Goal: Task Accomplishment & Management: Use online tool/utility

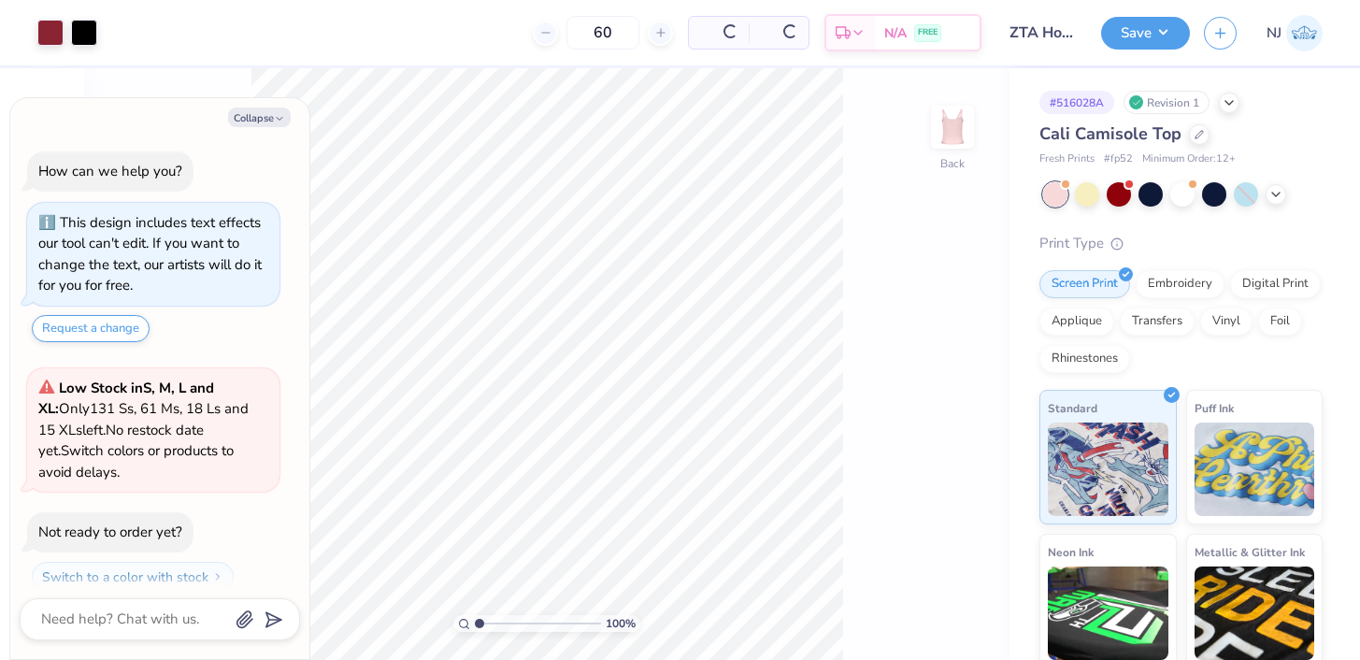
scroll to position [52, 0]
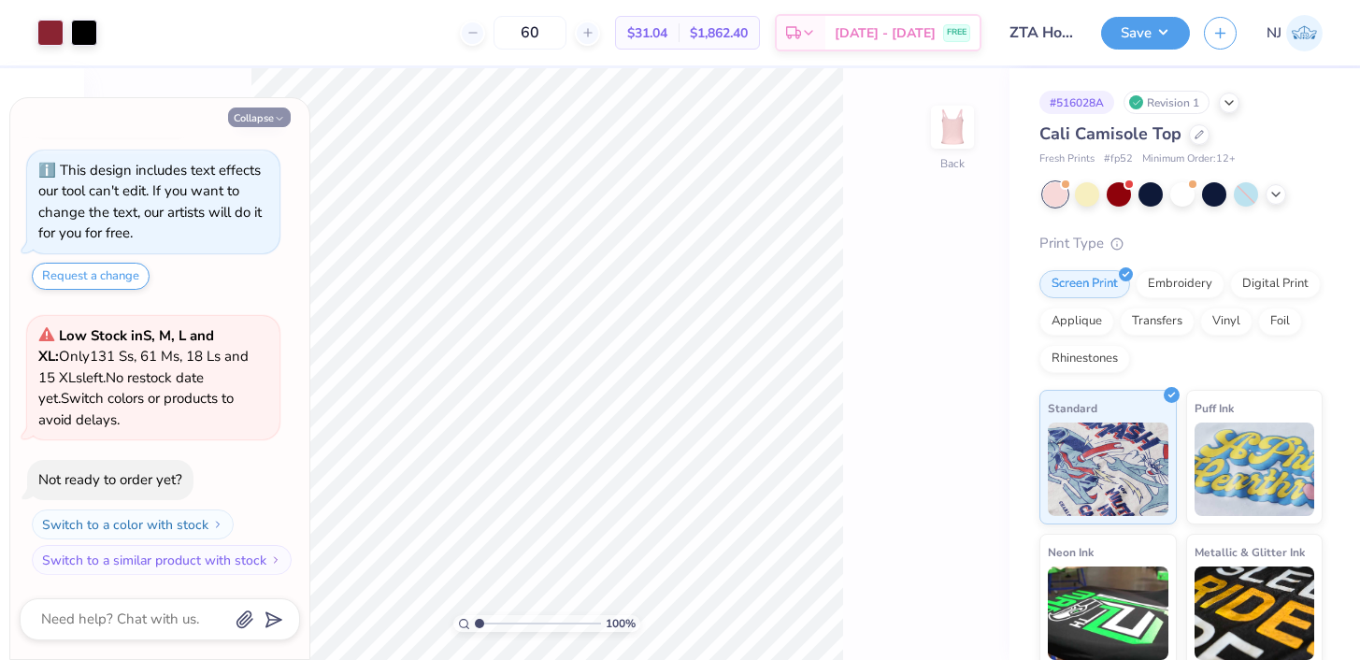
click at [254, 118] on button "Collapse" at bounding box center [259, 117] width 63 height 20
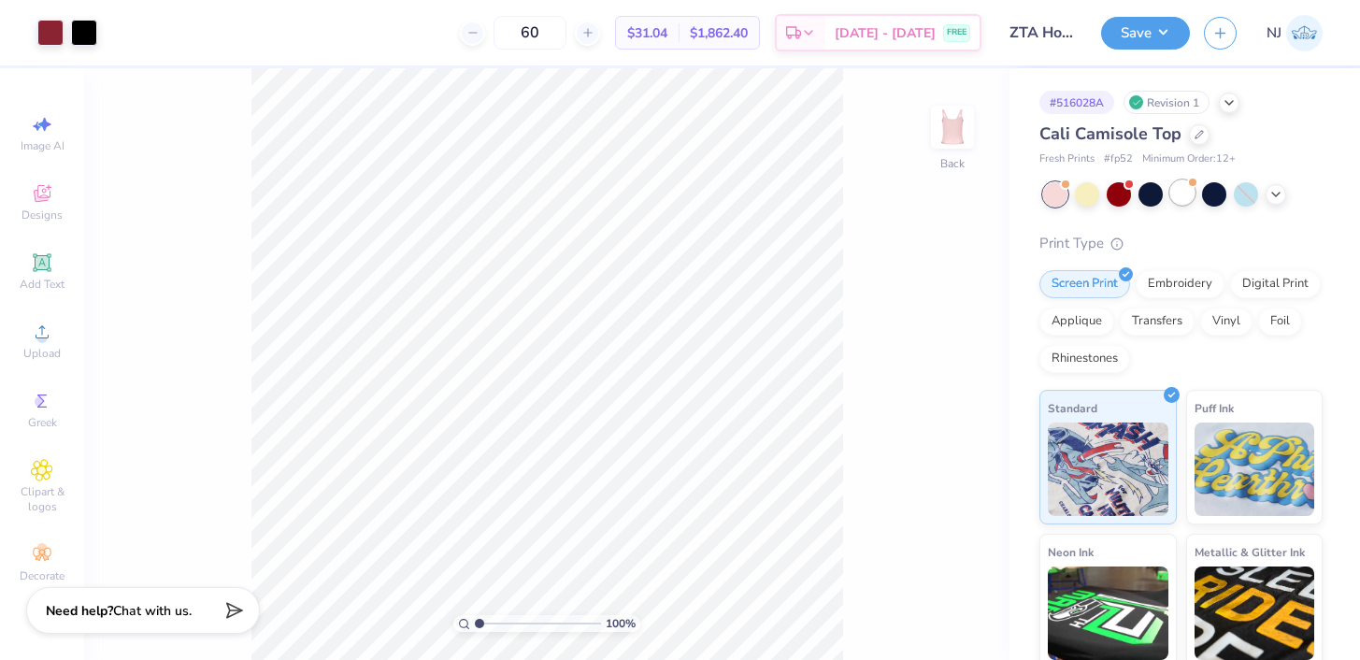
click at [1174, 182] on div at bounding box center [1182, 192] width 24 height 24
type textarea "x"
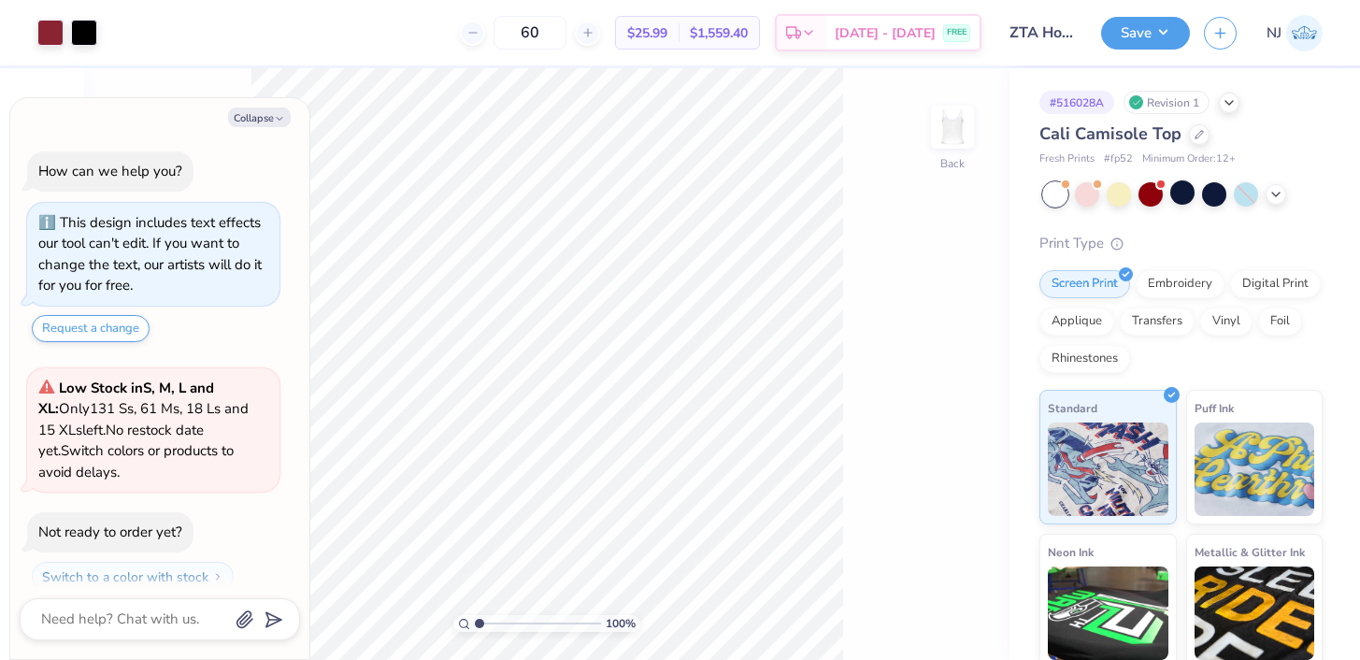
scroll to position [337, 0]
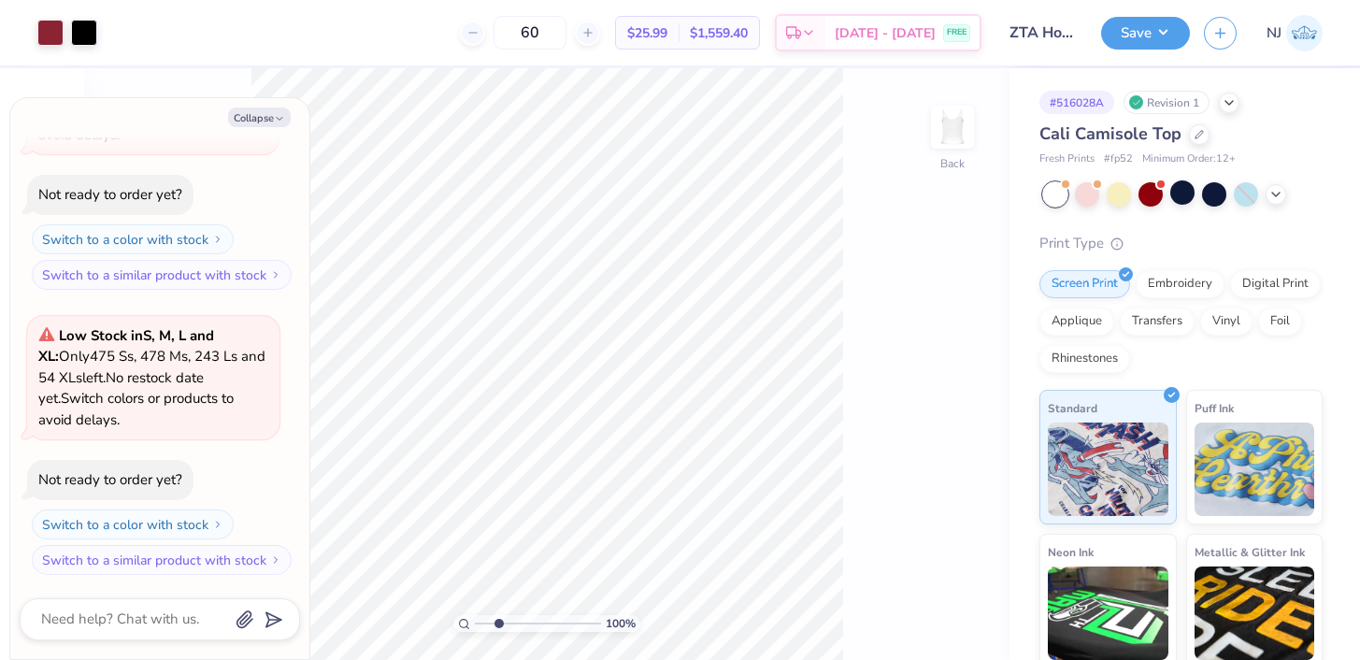
drag, startPoint x: 477, startPoint y: 620, endPoint x: 498, endPoint y: 621, distance: 21.5
click at [498, 621] on input "range" at bounding box center [538, 623] width 126 height 17
drag, startPoint x: 498, startPoint y: 621, endPoint x: 481, endPoint y: 616, distance: 17.5
type input "1.21"
click at [481, 616] on input "range" at bounding box center [538, 623] width 126 height 17
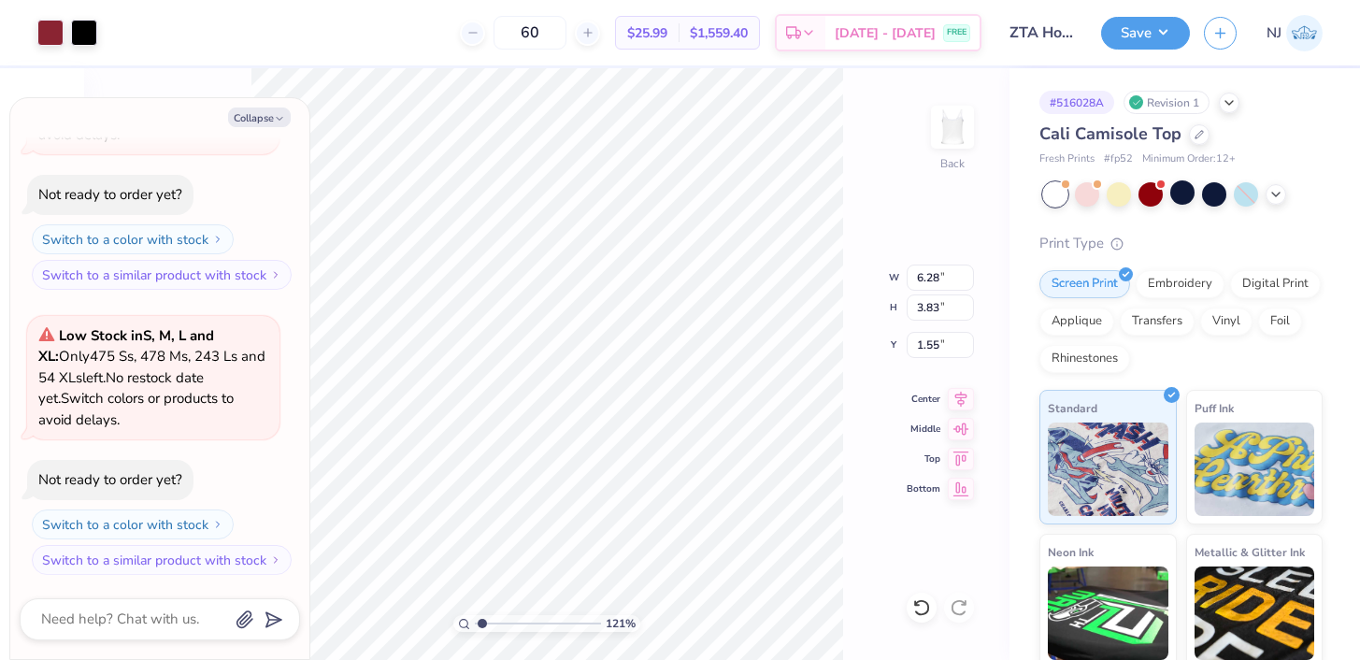
click at [884, 349] on div "121 % Back W 6.28 6.28 " H 3.83 3.83 " Y 1.55 1.55 " Center Middle Top Bottom" at bounding box center [546, 364] width 925 height 592
type textarea "x"
type input "6.64"
type input "4.04"
type textarea "x"
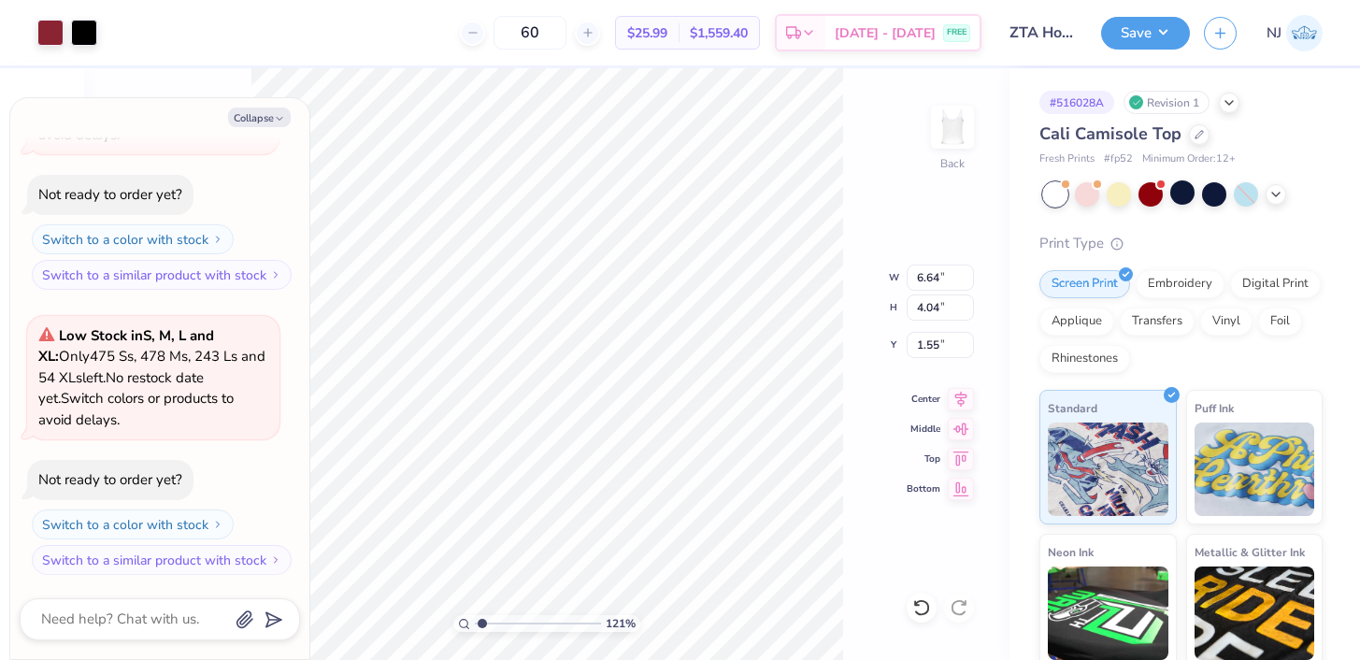
type input "1.56"
type textarea "x"
type input "6.99"
type input "4.26"
click at [274, 121] on icon "button" at bounding box center [279, 118] width 11 height 11
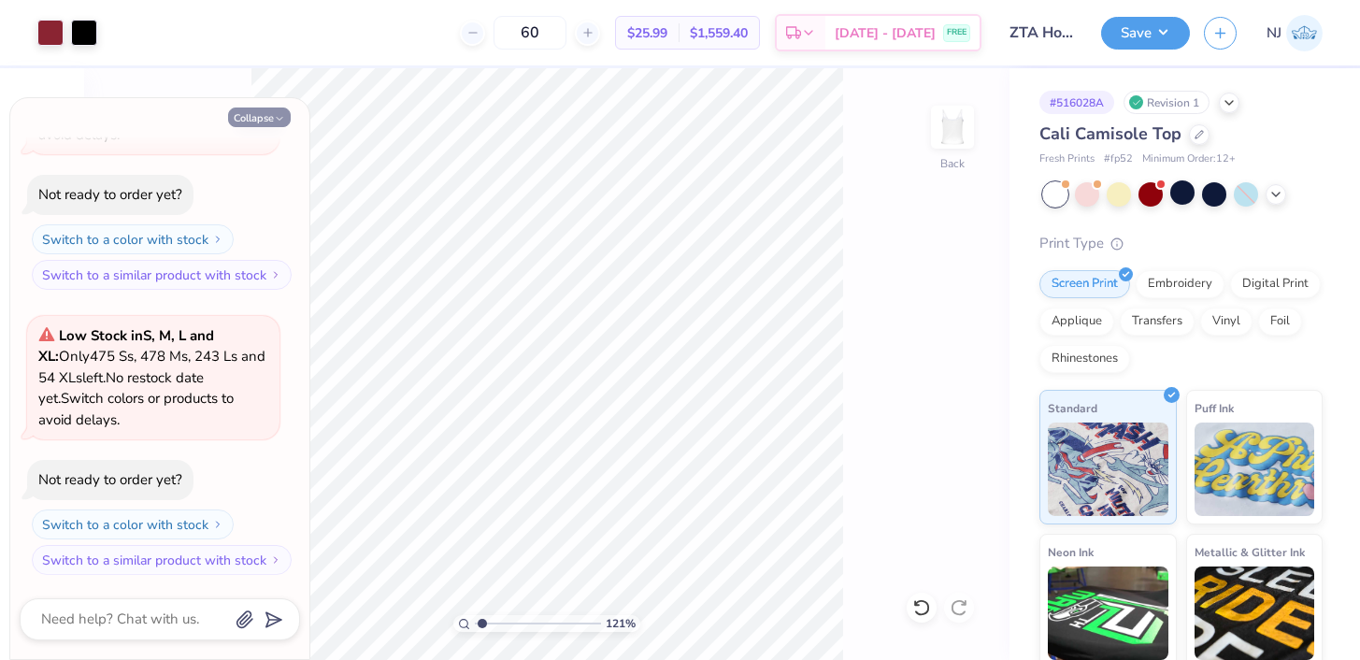
type textarea "x"
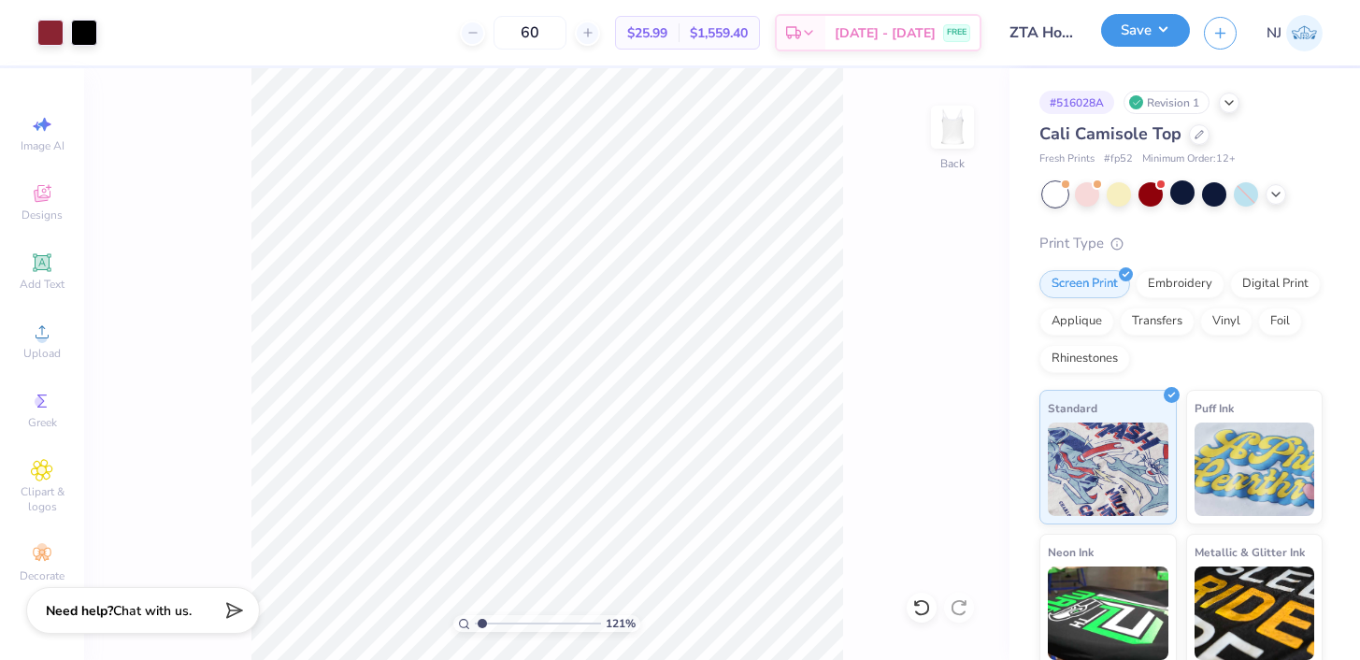
click at [1157, 47] on button "Save" at bounding box center [1145, 30] width 89 height 33
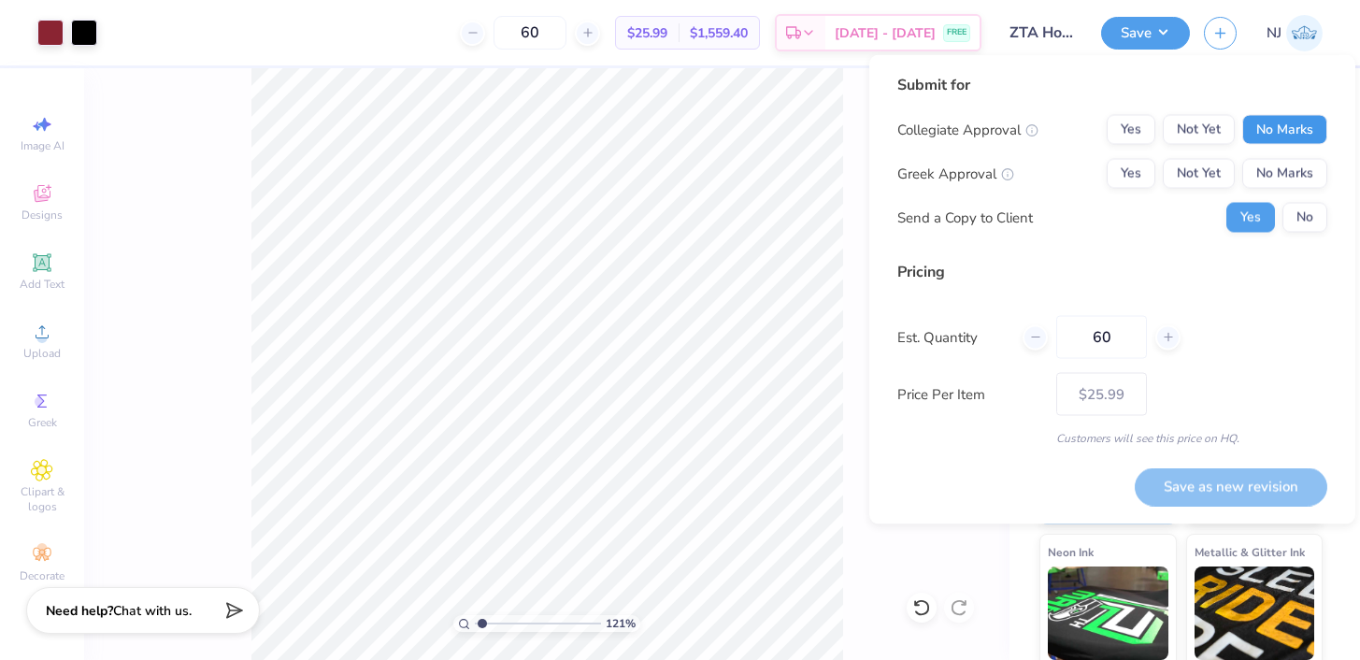
click at [1277, 141] on button "No Marks" at bounding box center [1284, 130] width 85 height 30
click at [1295, 146] on div "Collegiate Approval Yes Not Yet No Marks Greek Approval Yes Not Yet No Marks Se…" at bounding box center [1112, 174] width 430 height 118
click at [1292, 138] on button "No Marks" at bounding box center [1284, 130] width 85 height 30
click at [1215, 121] on button "Not Yet" at bounding box center [1199, 130] width 72 height 30
click at [1192, 160] on button "Not Yet" at bounding box center [1199, 174] width 72 height 30
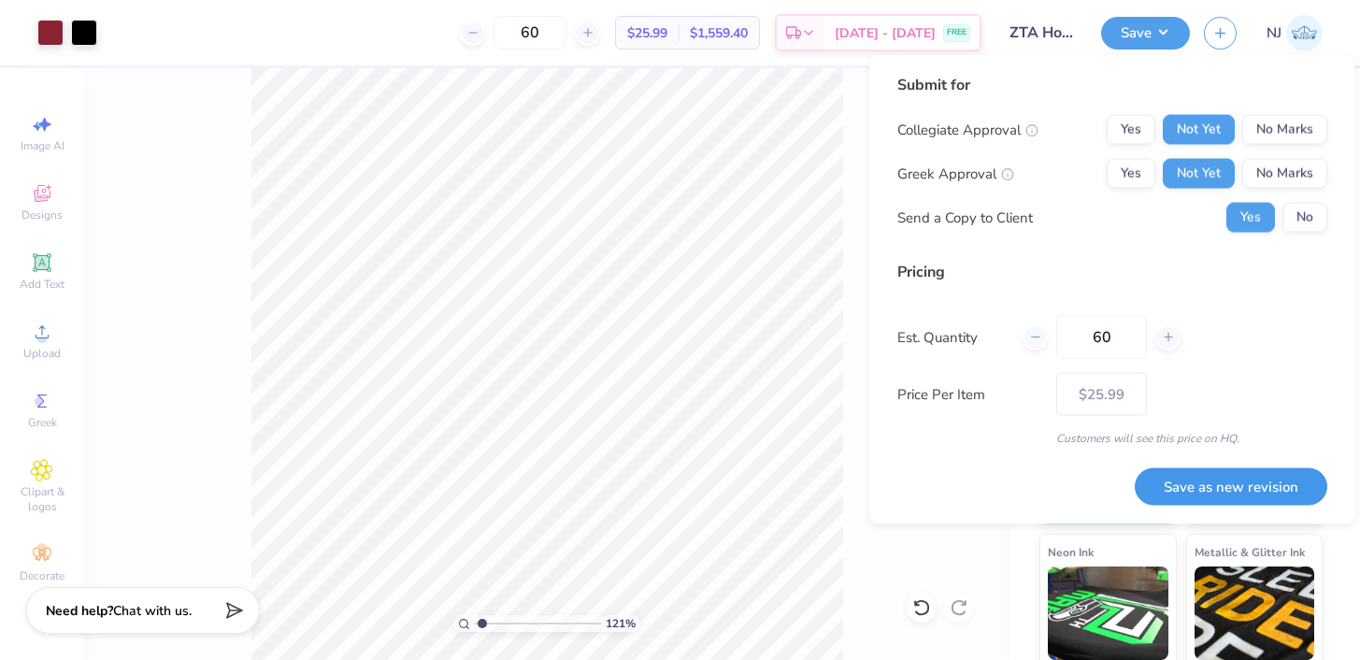
click at [1156, 492] on button "Save as new revision" at bounding box center [1230, 486] width 193 height 38
type input "– –"
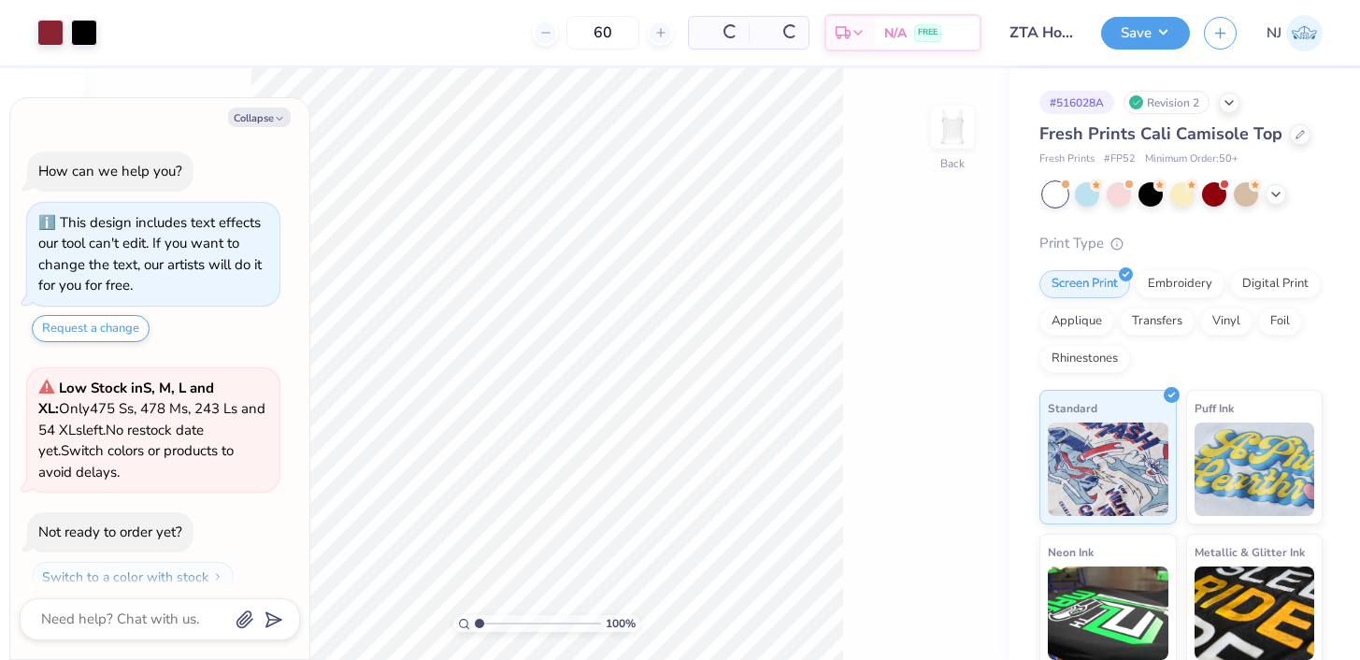
scroll to position [52, 0]
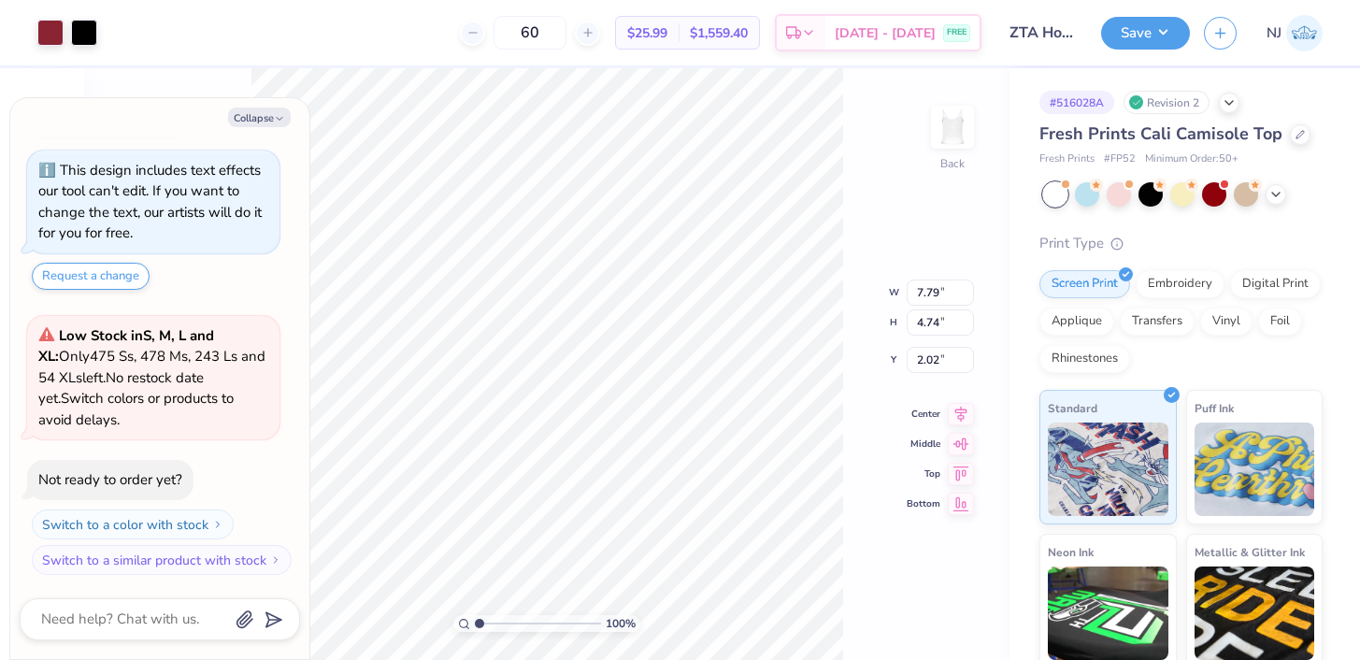
type textarea "x"
type input "8.50"
type input "5.18"
type textarea "x"
type input "9.15"
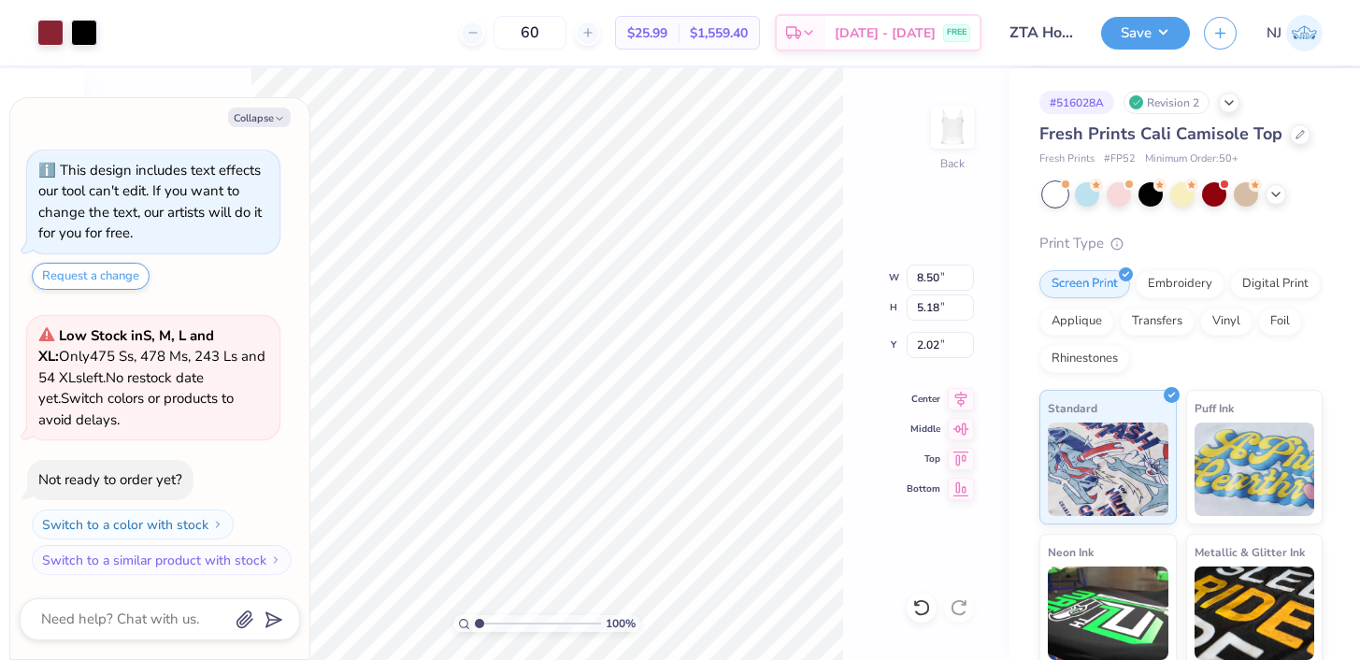
type input "5.58"
type textarea "x"
type input "1.42"
type textarea "x"
type input "9.19"
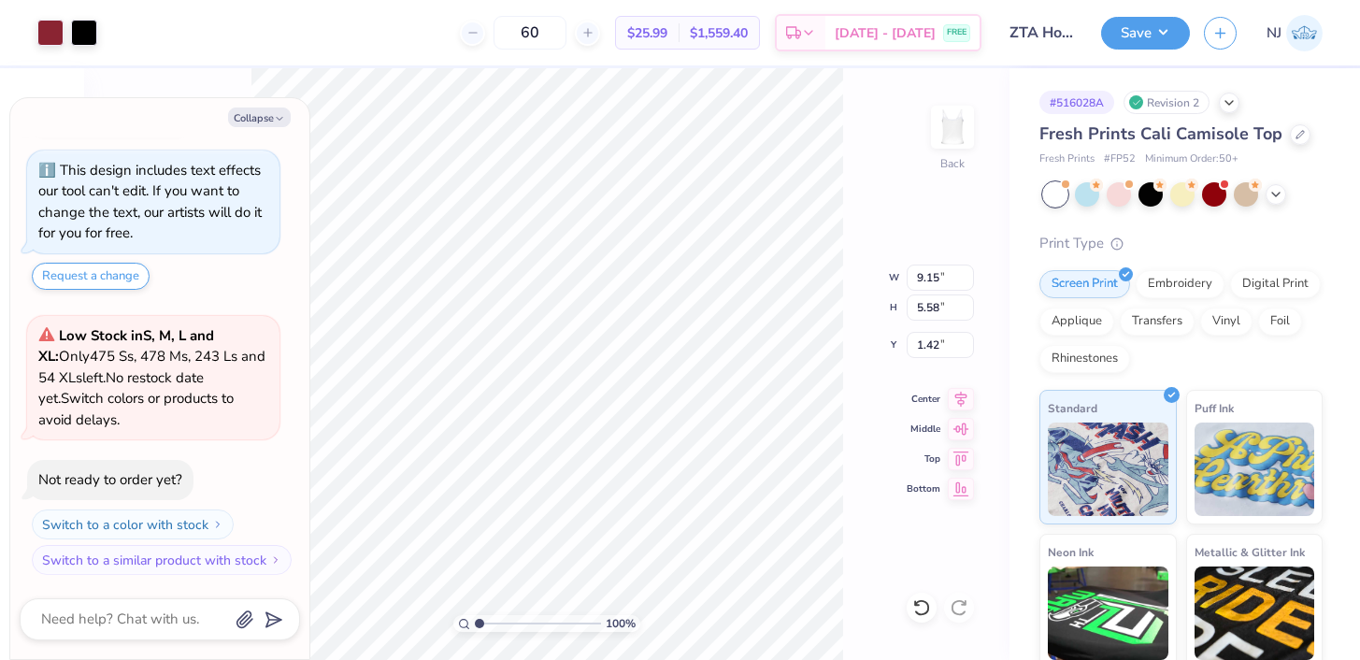
type input "5.60"
type input "1.43"
type textarea "x"
type input "1.68"
click at [1131, 17] on button "Save" at bounding box center [1145, 30] width 89 height 33
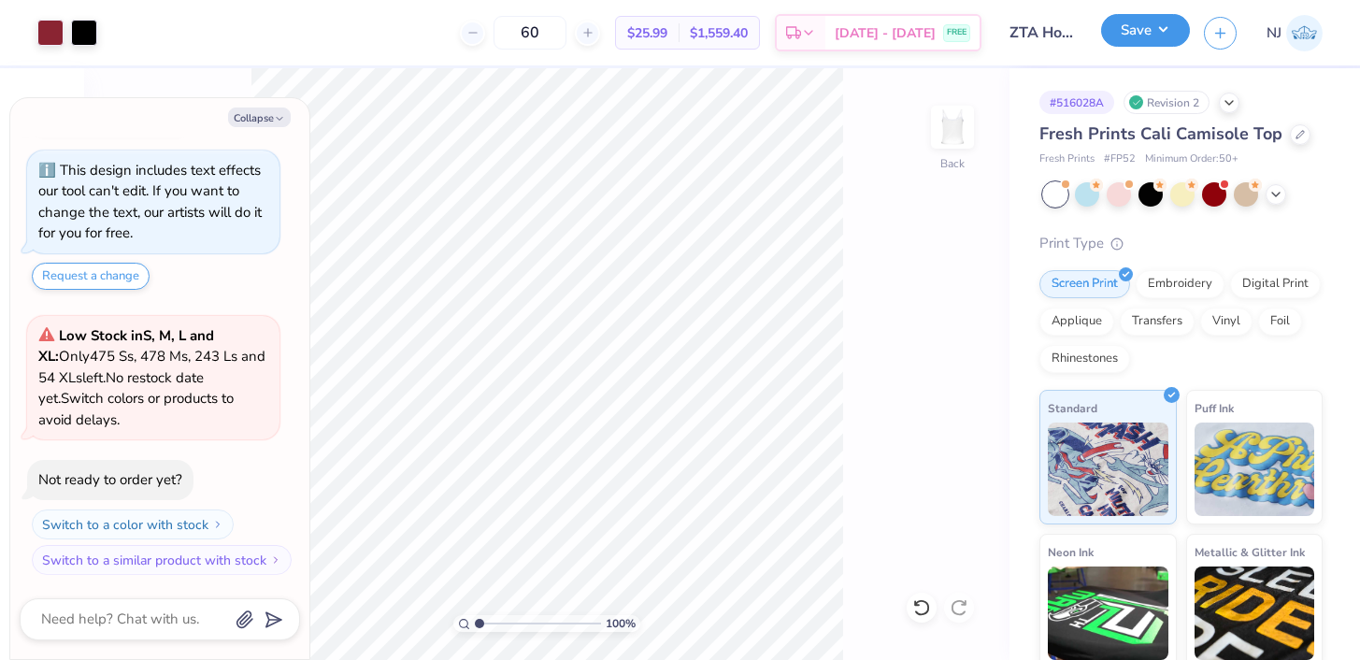
type textarea "x"
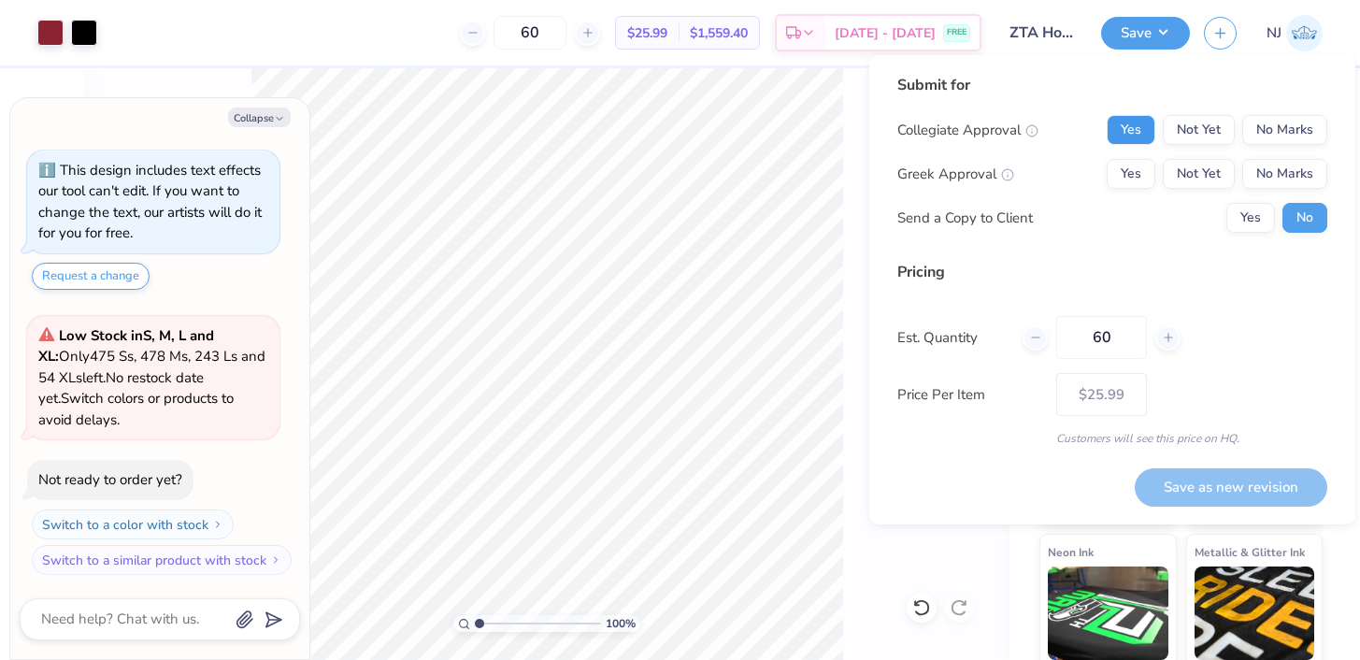
click at [1126, 133] on button "Yes" at bounding box center [1130, 130] width 49 height 30
click at [1126, 193] on div "Collegiate Approval Yes Not Yet No Marks Greek Approval Yes Not Yet No Marks Se…" at bounding box center [1112, 174] width 430 height 118
click at [1130, 170] on button "Yes" at bounding box center [1130, 174] width 49 height 30
click at [1263, 486] on button "Save as new revision" at bounding box center [1230, 487] width 193 height 38
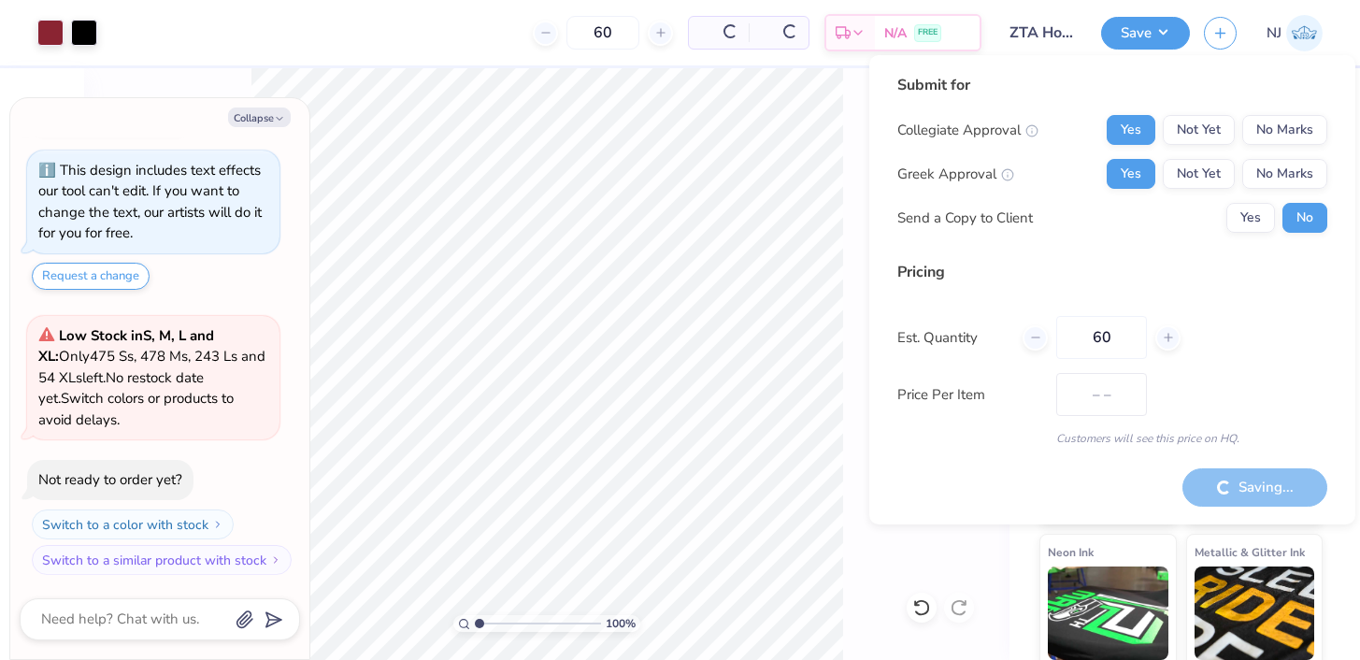
type input "$25.99"
type textarea "x"
